Goal: Task Accomplishment & Management: Use online tool/utility

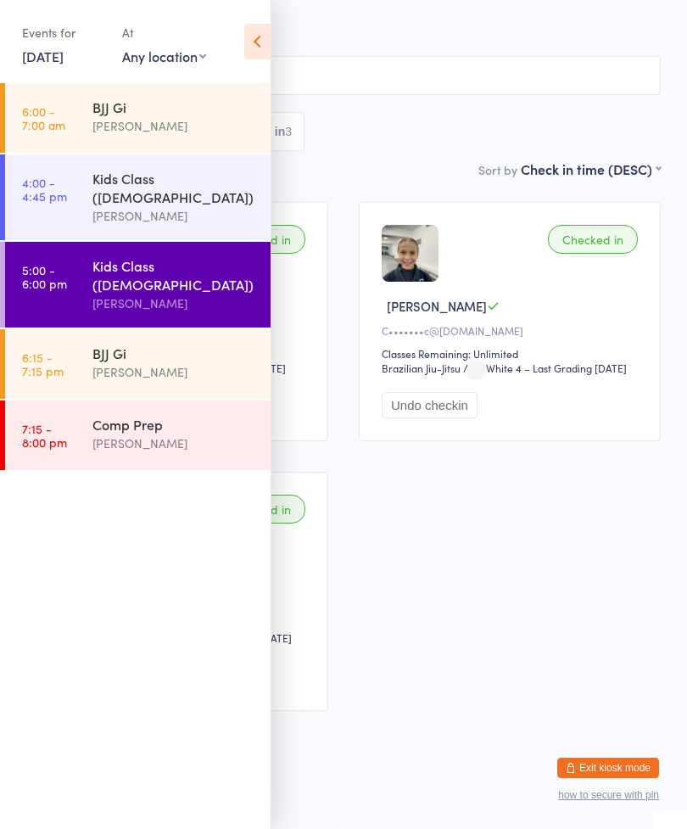
click at [98, 362] on div "[PERSON_NAME]" at bounding box center [175, 372] width 164 height 20
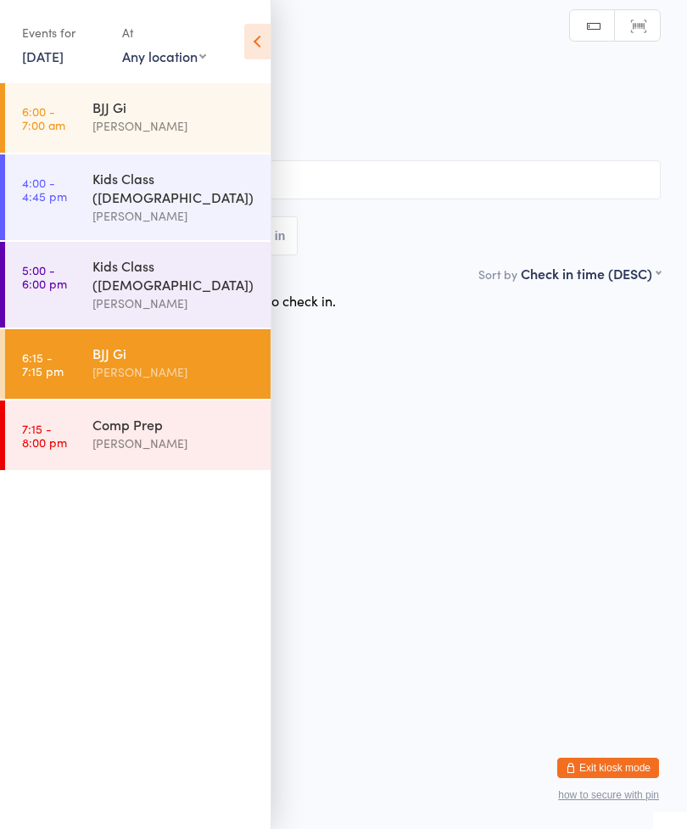
click at [258, 29] on icon at bounding box center [257, 42] width 26 height 36
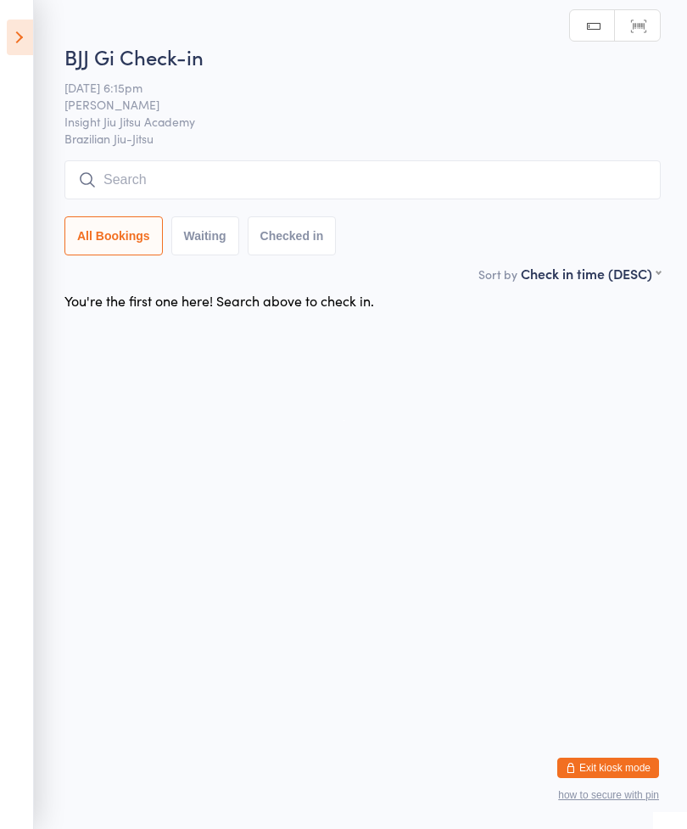
click at [112, 173] on input "search" at bounding box center [363, 179] width 597 height 39
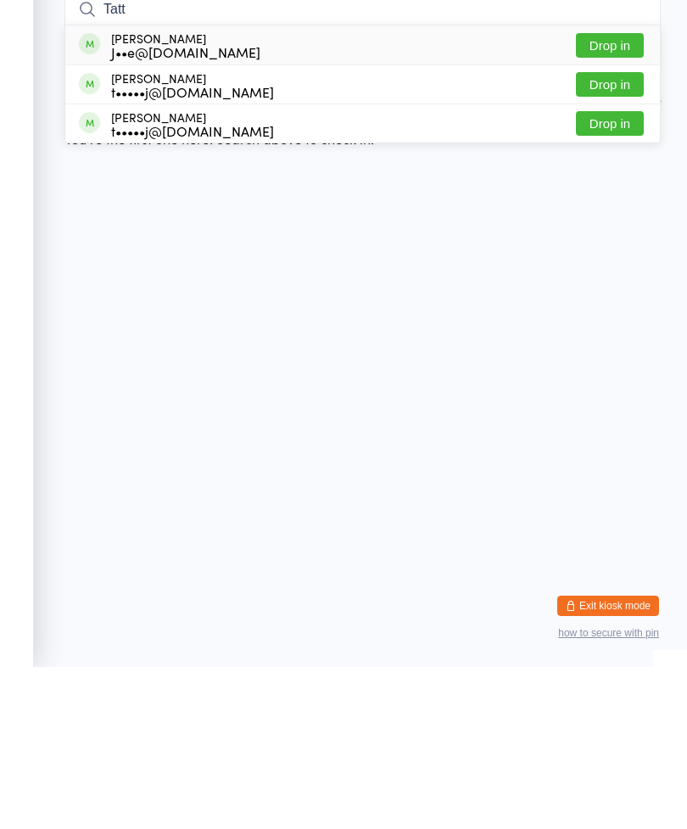
type input "Tatt"
click at [592, 234] on button "Drop in" at bounding box center [610, 246] width 68 height 25
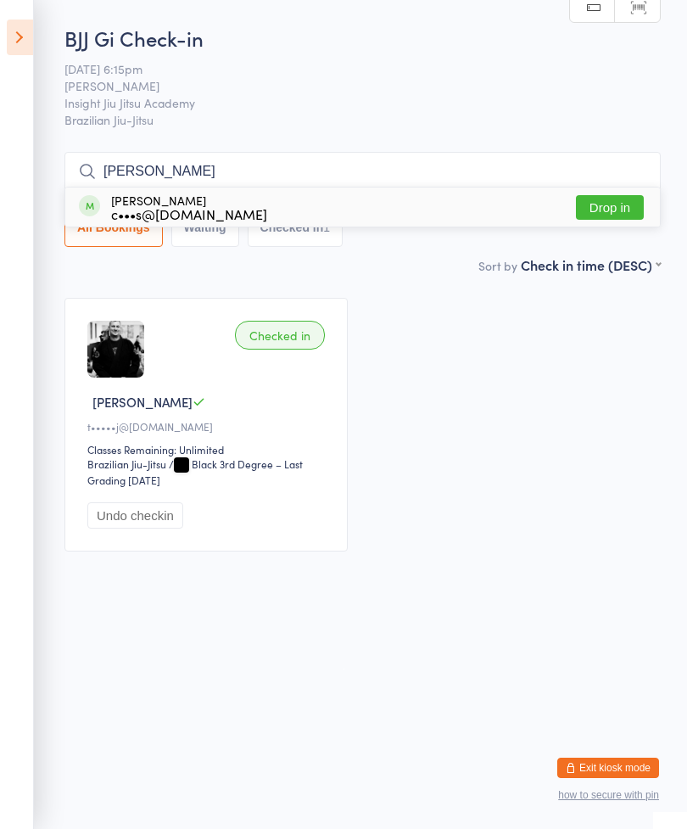
type input "[PERSON_NAME]"
click at [620, 214] on button "Drop in" at bounding box center [610, 207] width 68 height 25
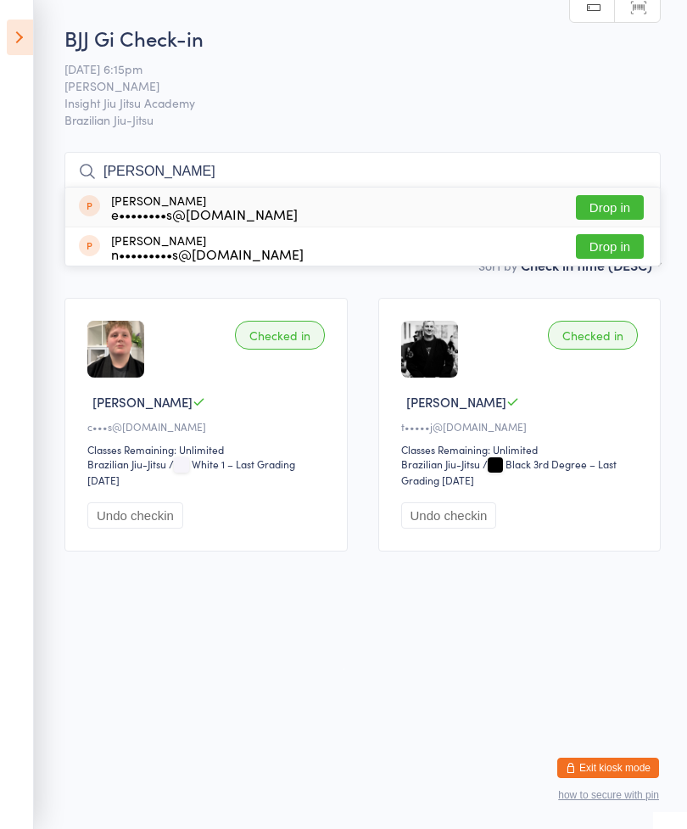
type input "[PERSON_NAME]"
click at [620, 206] on button "Drop in" at bounding box center [610, 207] width 68 height 25
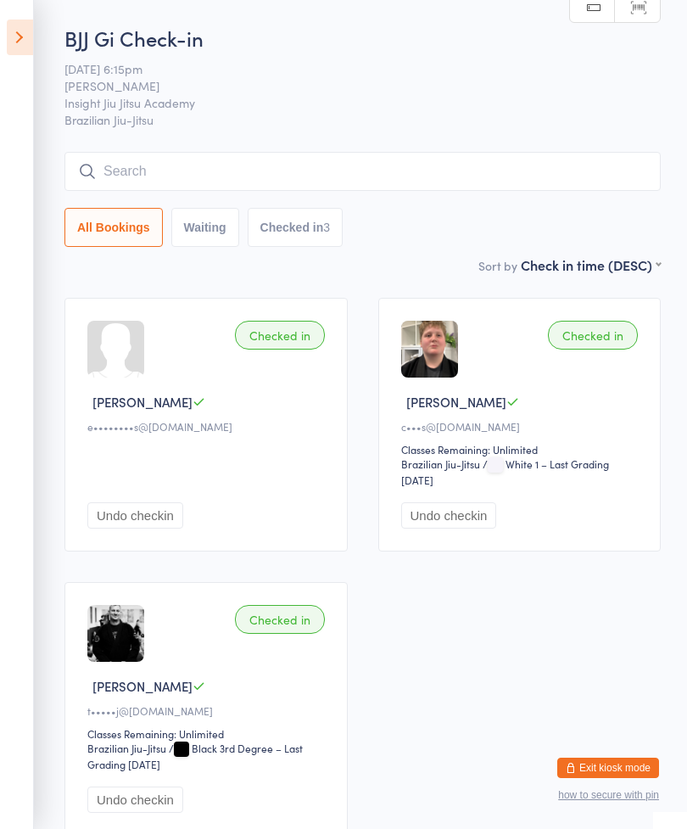
click at [410, 186] on input "search" at bounding box center [363, 171] width 597 height 39
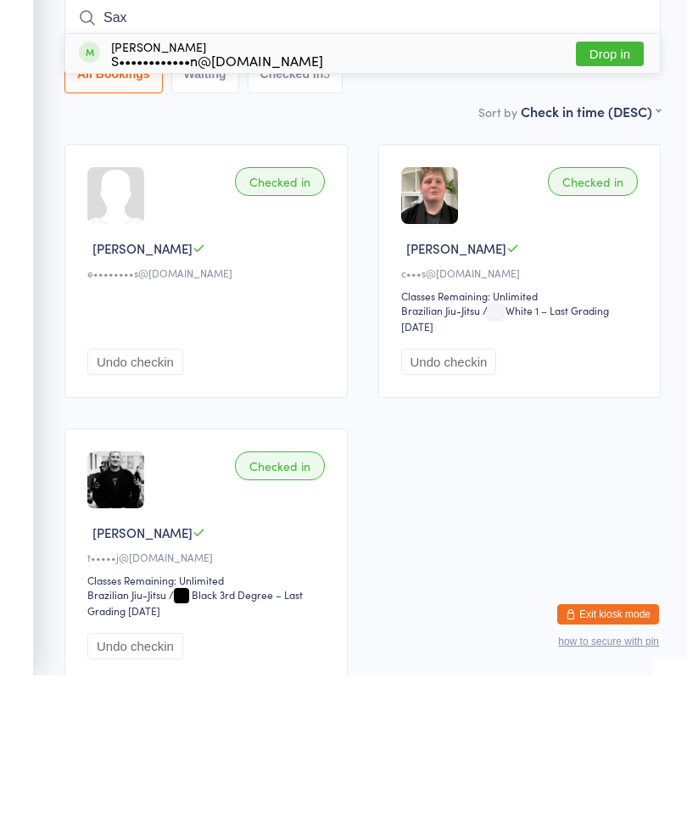
type input "Sax"
click at [616, 195] on button "Drop in" at bounding box center [610, 207] width 68 height 25
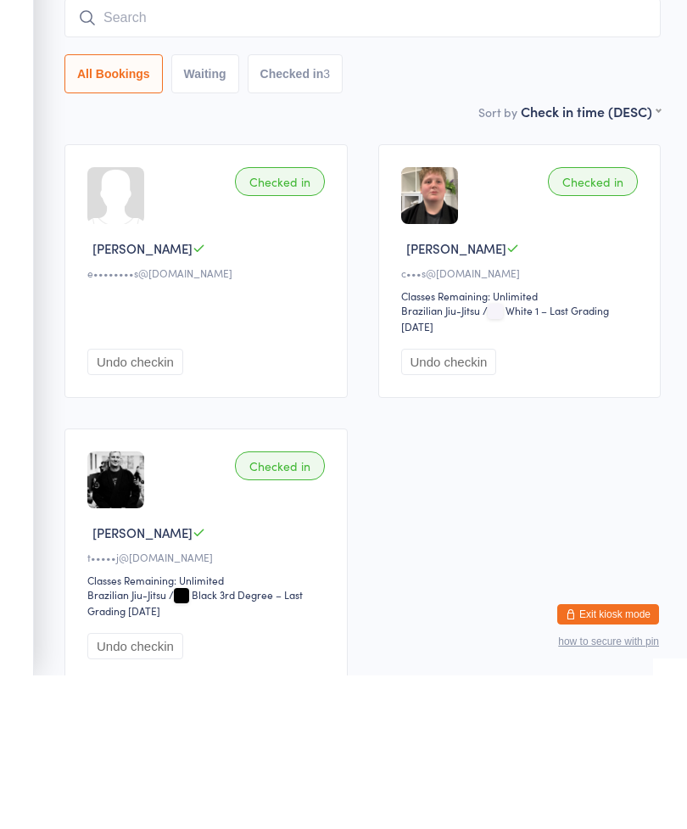
scroll to position [153, 0]
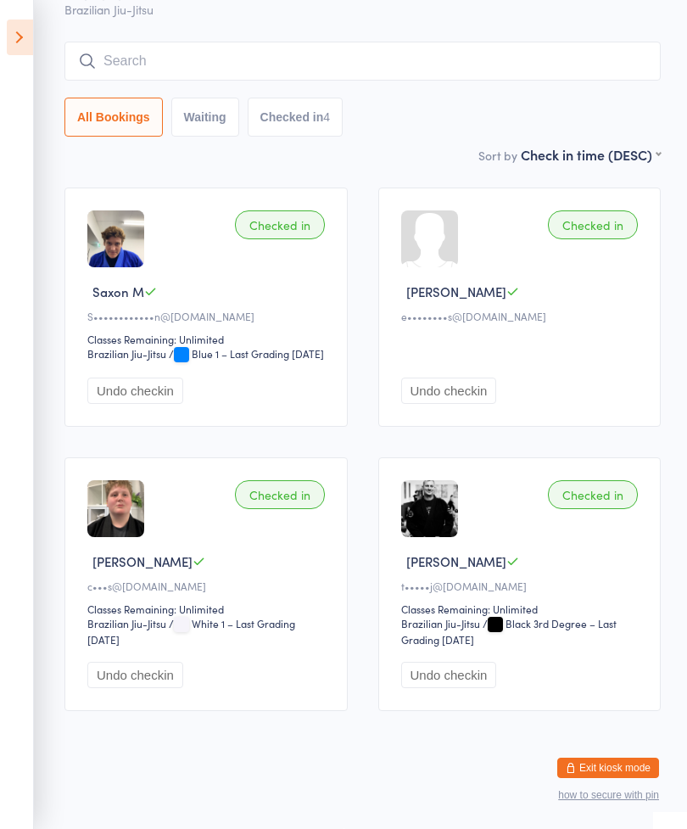
click at [191, 42] on input "search" at bounding box center [363, 61] width 597 height 39
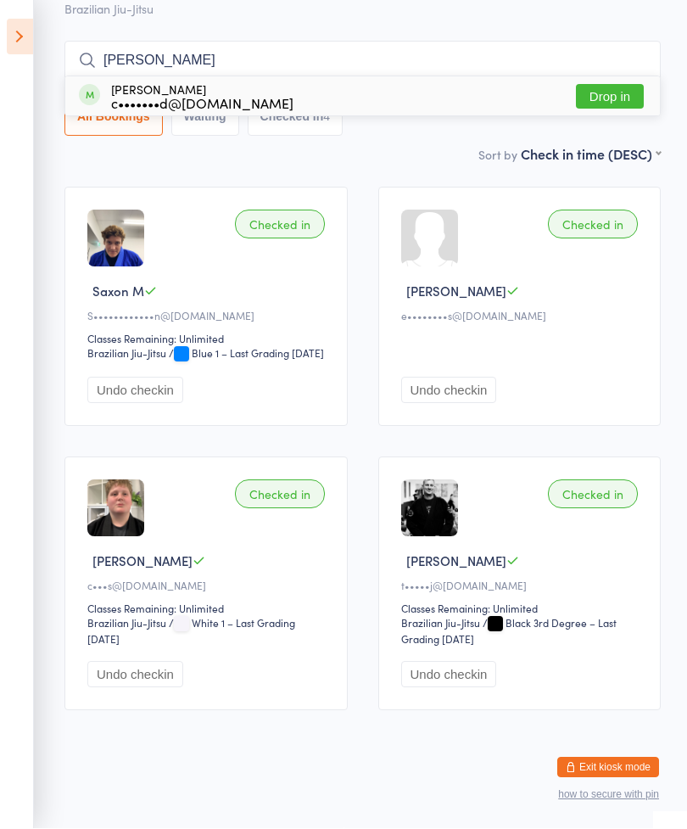
type input "[PERSON_NAME]"
click at [610, 85] on button "Drop in" at bounding box center [610, 97] width 68 height 25
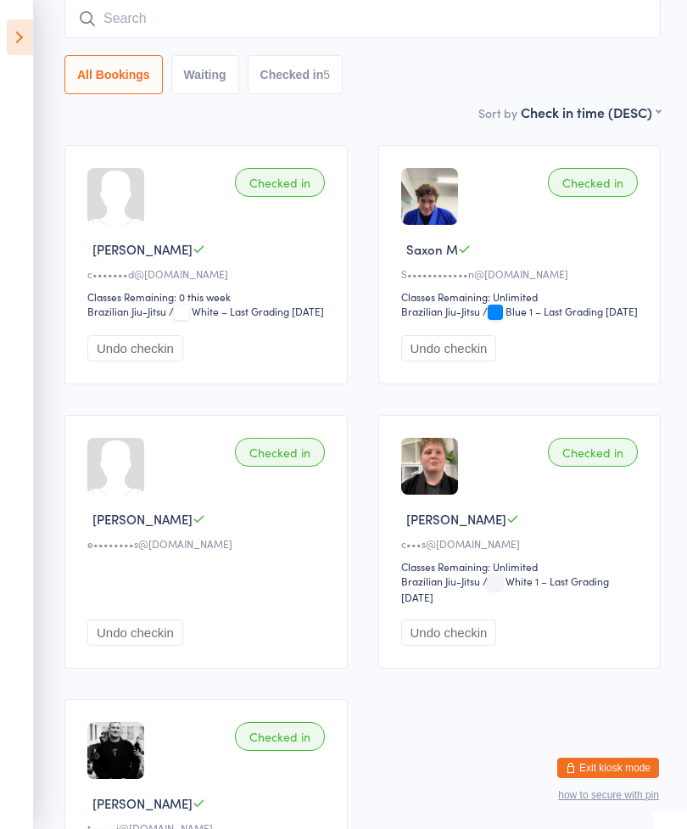
scroll to position [0, 0]
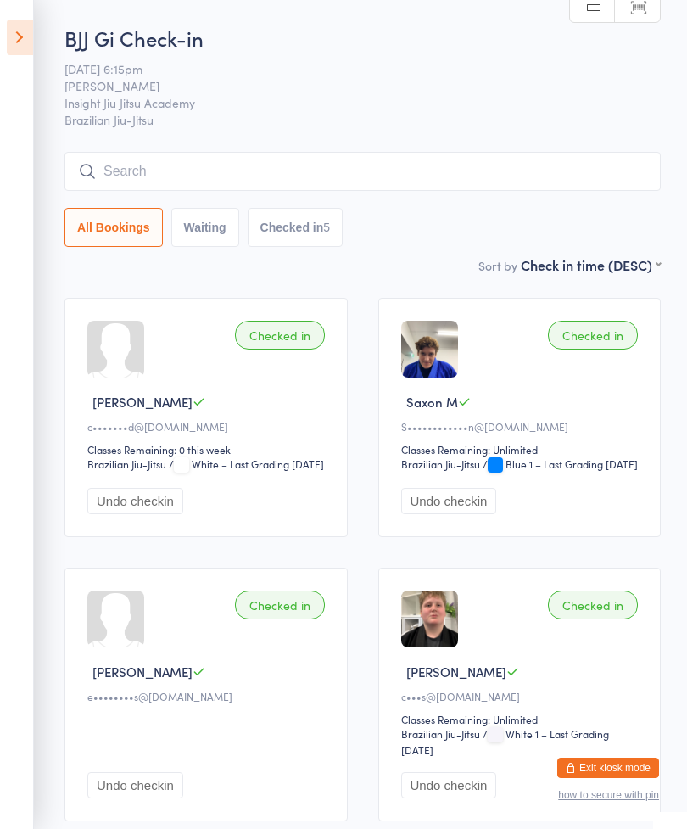
click at [266, 177] on input "search" at bounding box center [363, 171] width 597 height 39
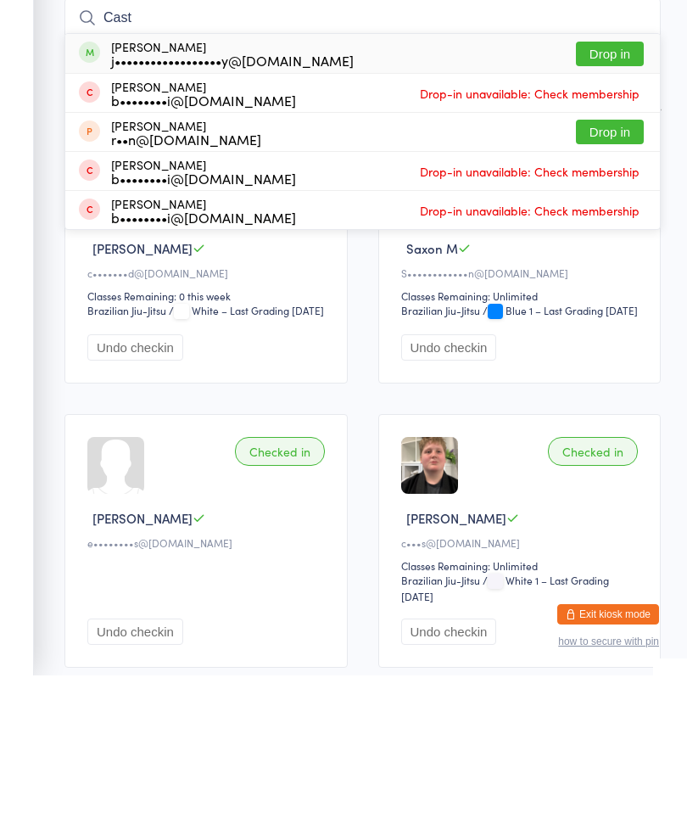
type input "Cast"
click at [610, 195] on button "Drop in" at bounding box center [610, 207] width 68 height 25
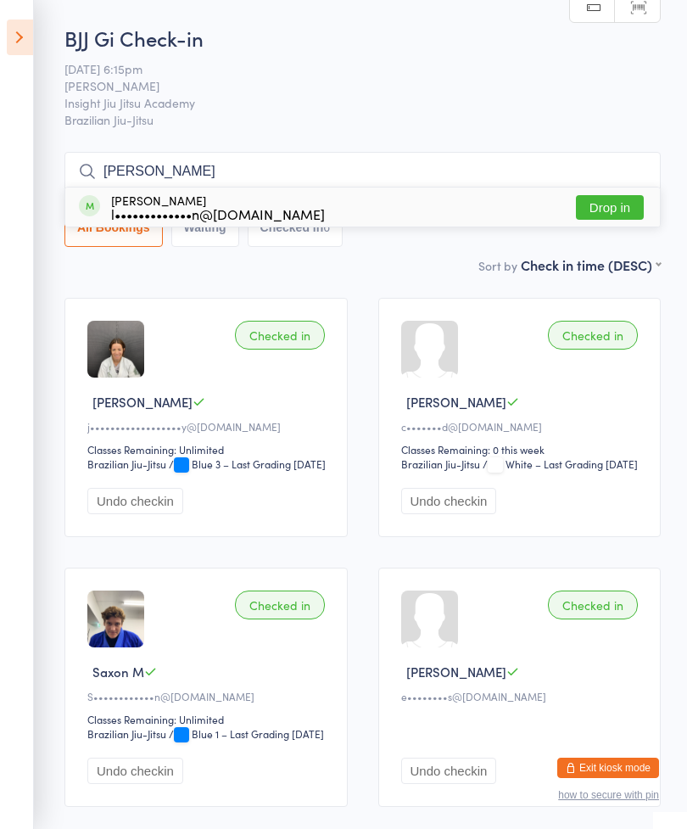
type input "[PERSON_NAME]"
click at [609, 196] on button "Drop in" at bounding box center [610, 207] width 68 height 25
